Goal: Task Accomplishment & Management: Manage account settings

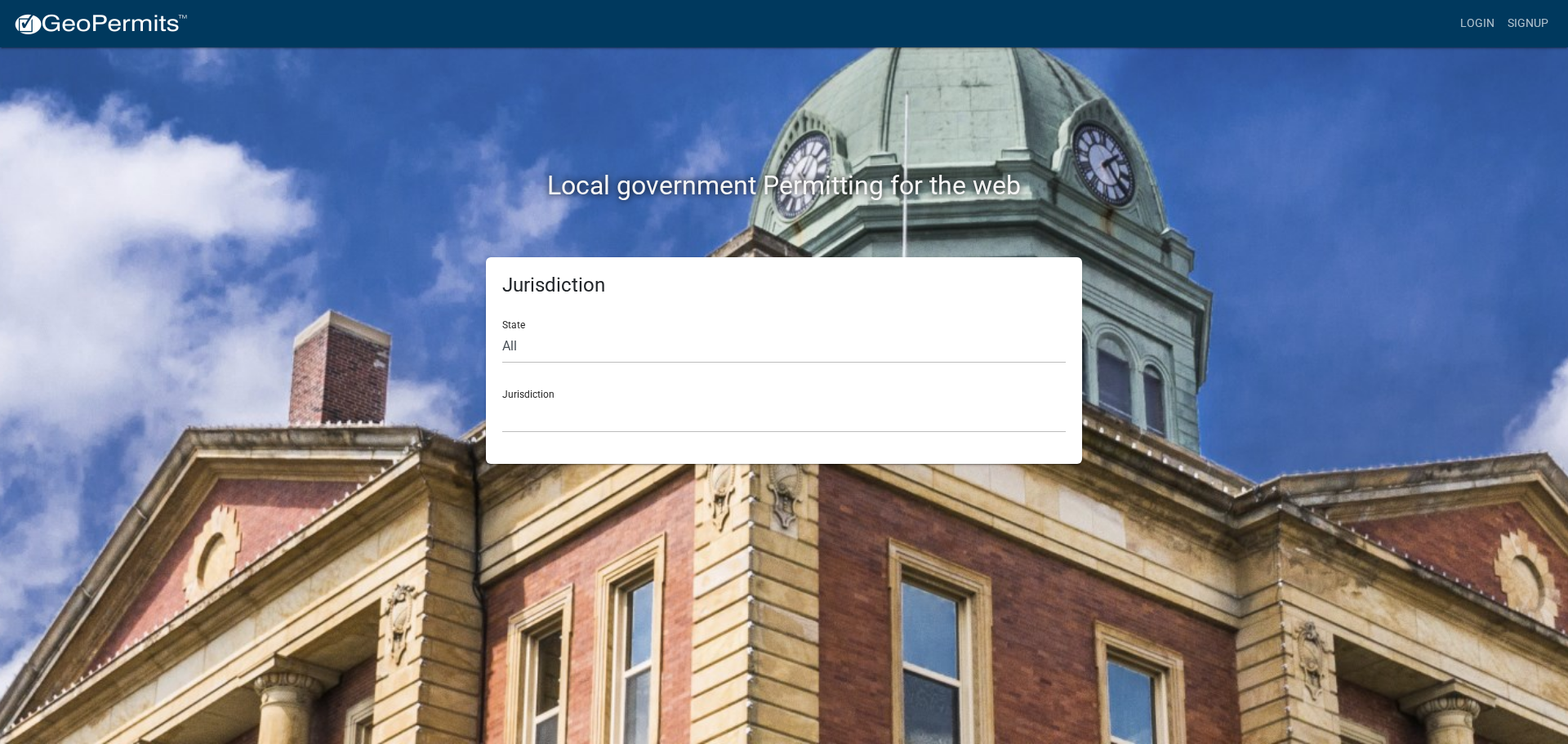
click at [1449, 30] on div "Login Signup" at bounding box center [878, 24] width 1354 height 31
click at [1474, 28] on link "Login" at bounding box center [1477, 24] width 47 height 31
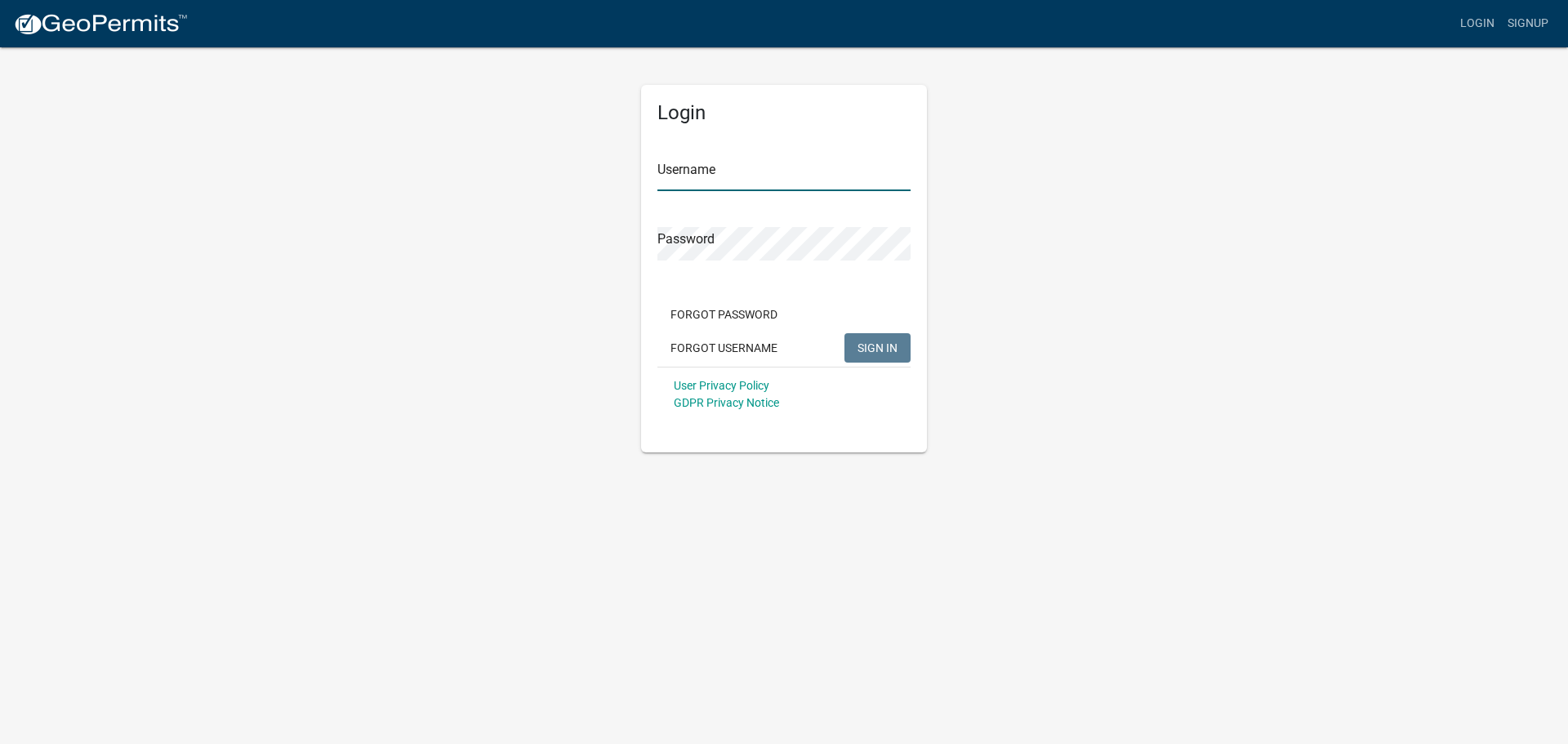
click at [792, 189] on input "Username" at bounding box center [784, 174] width 253 height 33
type input "seckert08"
click at [862, 346] on span "SIGN IN" at bounding box center [876, 347] width 40 height 13
